Goal: Navigation & Orientation: Find specific page/section

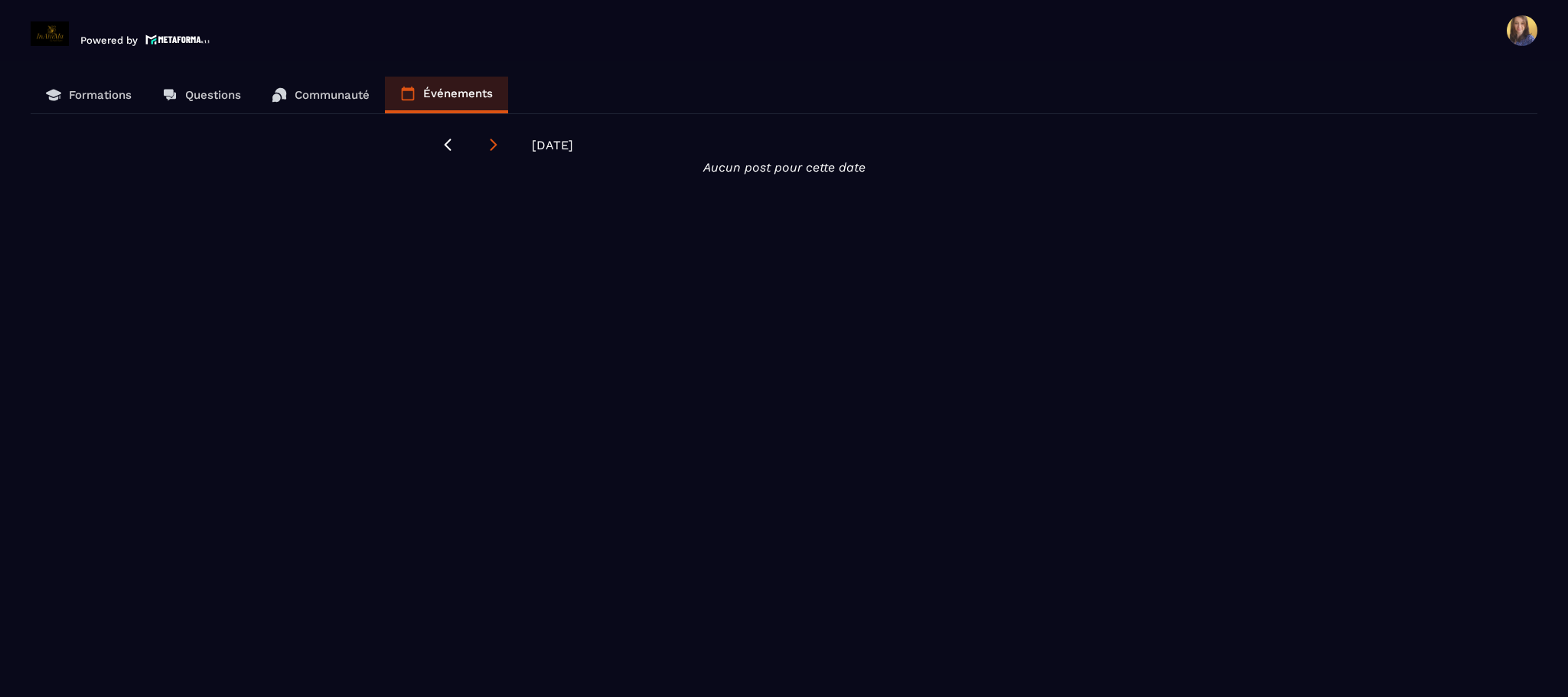
click at [486, 148] on icon at bounding box center [493, 144] width 15 height 15
click at [99, 86] on link "Formations" at bounding box center [88, 95] width 116 height 37
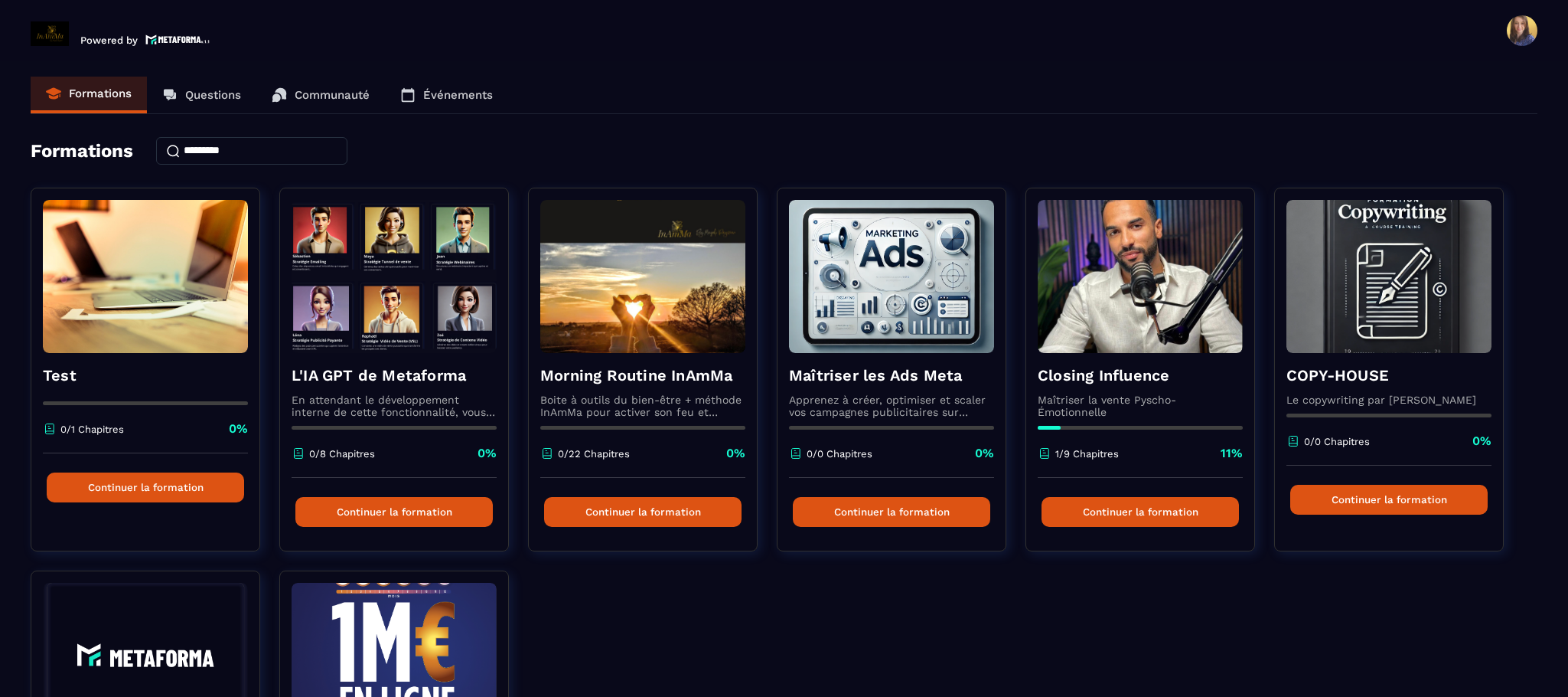
click at [1529, 33] on span at bounding box center [1522, 30] width 30 height 30
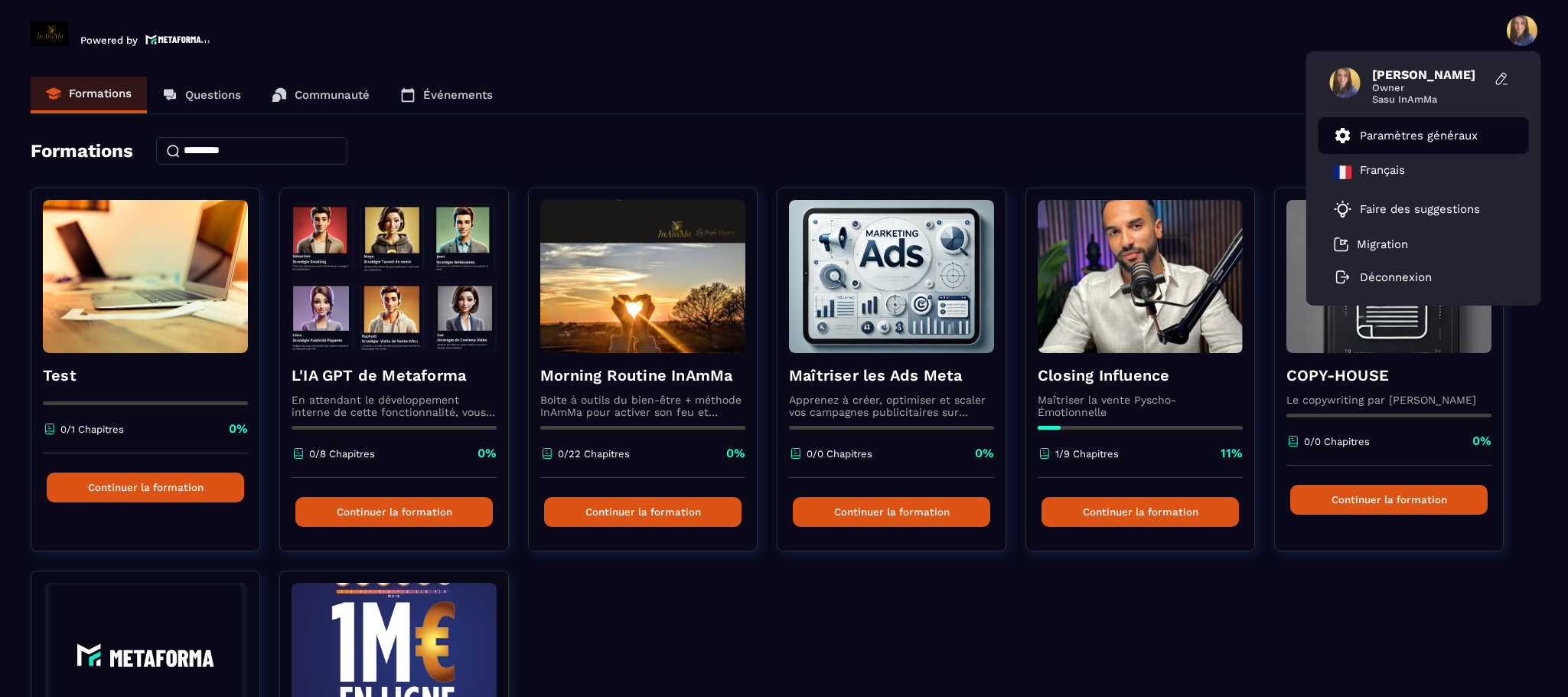
click at [1431, 125] on li "Paramètres généraux" at bounding box center [1423, 135] width 210 height 37
click at [1431, 132] on p "Paramètres généraux" at bounding box center [1418, 135] width 118 height 14
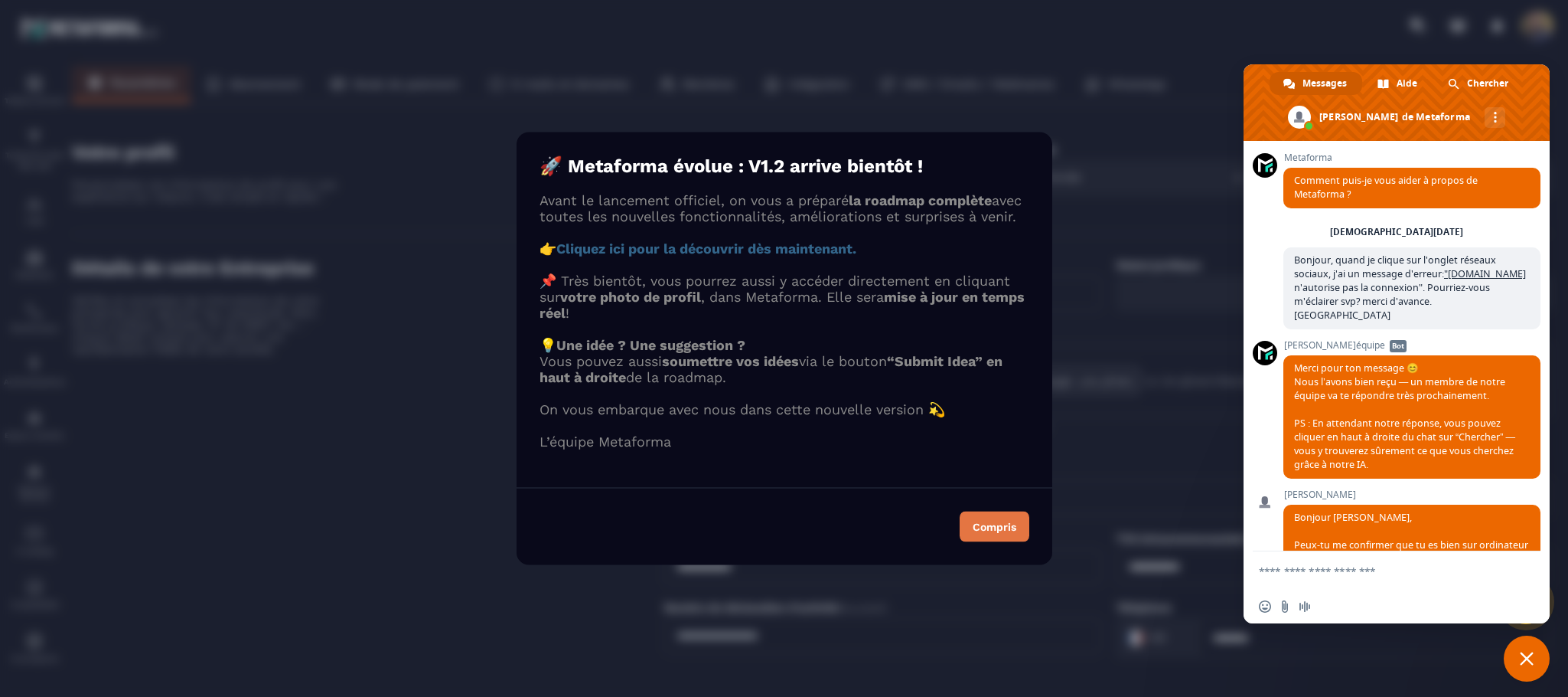
click at [1013, 532] on div "Compris" at bounding box center [994, 526] width 44 height 10
